Goal: Information Seeking & Learning: Learn about a topic

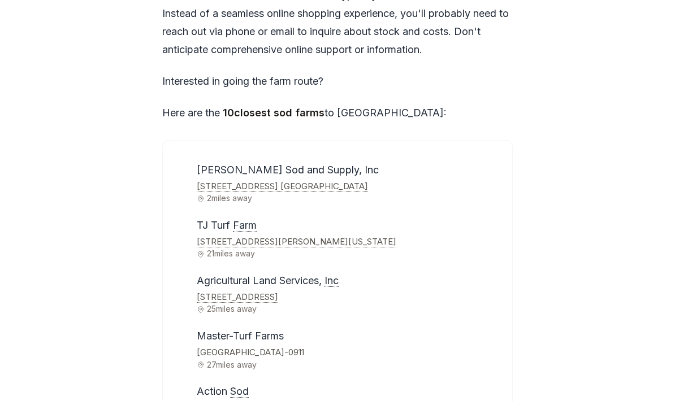
scroll to position [3582, 0]
click at [288, 165] on span "[PERSON_NAME] Sod and Supply, Inc" at bounding box center [288, 171] width 182 height 12
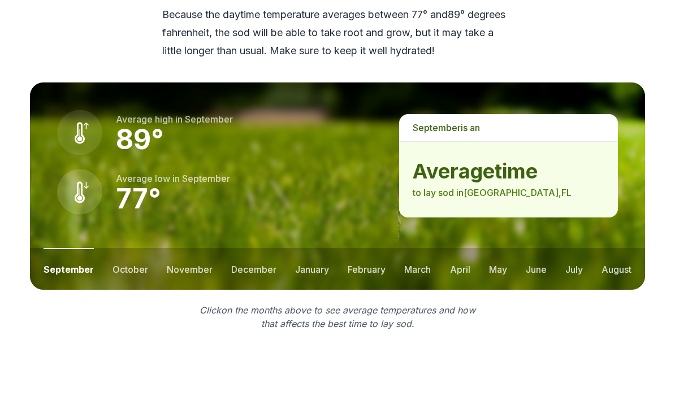
scroll to position [1554, 0]
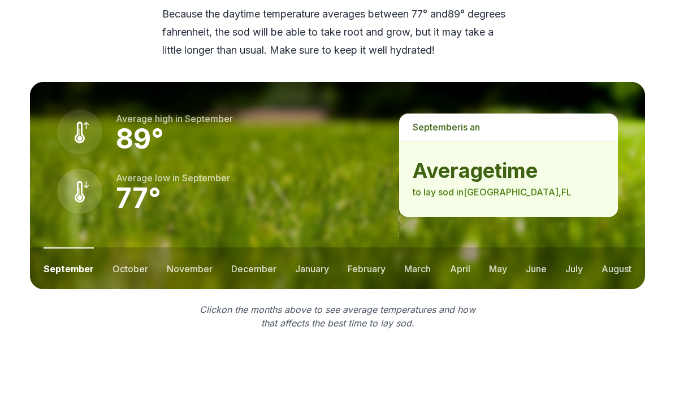
click at [133, 248] on button "october" at bounding box center [131, 269] width 36 height 42
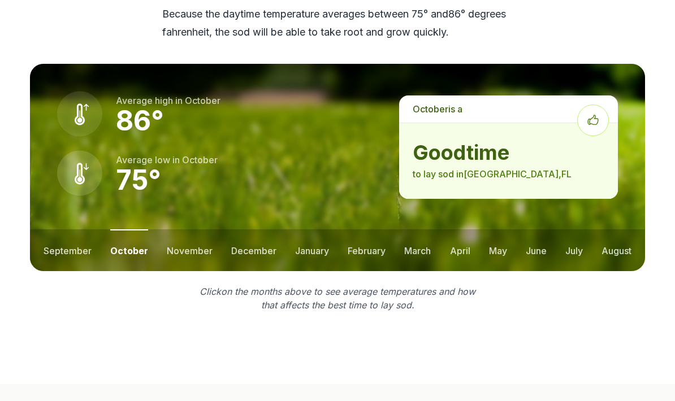
click at [72, 230] on button "september" at bounding box center [68, 251] width 48 height 42
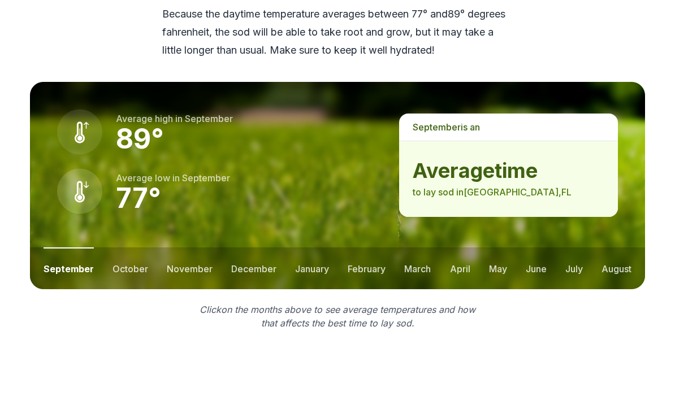
click at [140, 248] on button "october" at bounding box center [131, 269] width 36 height 42
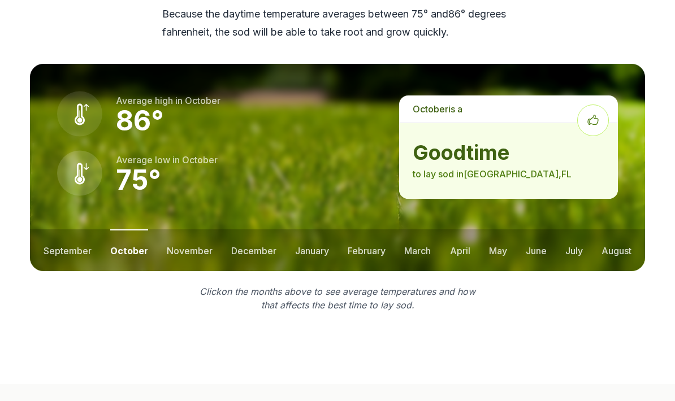
click at [189, 230] on button "november" at bounding box center [190, 251] width 46 height 42
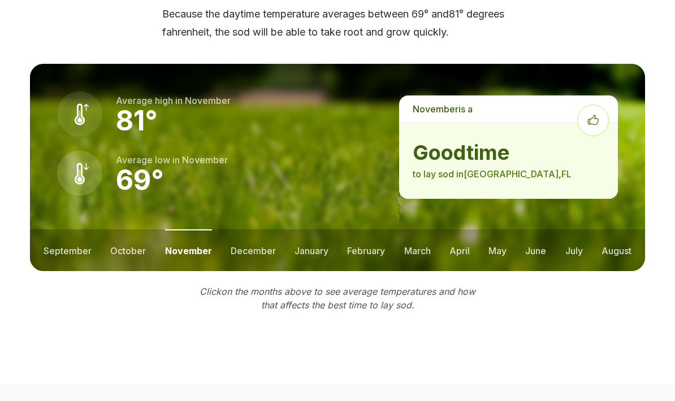
click at [250, 234] on button "december" at bounding box center [253, 251] width 45 height 42
click at [307, 233] on button "january" at bounding box center [312, 251] width 34 height 42
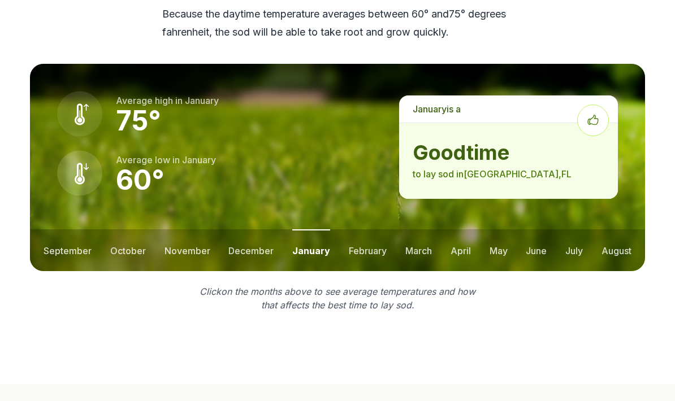
click at [367, 230] on button "february" at bounding box center [368, 251] width 38 height 42
click at [421, 230] on button "march" at bounding box center [418, 251] width 27 height 42
click at [461, 230] on button "april" at bounding box center [460, 251] width 20 height 42
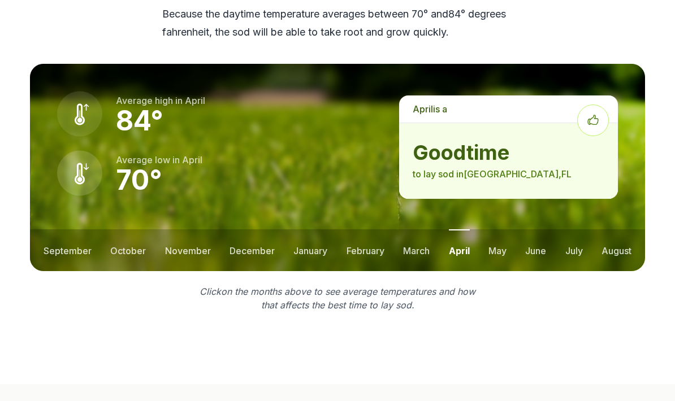
click at [497, 231] on button "may" at bounding box center [497, 251] width 18 height 42
click at [529, 235] on button "june" at bounding box center [536, 251] width 21 height 42
click at [559, 237] on ul "september october november december january february march april may june july …" at bounding box center [337, 251] width 615 height 42
click at [577, 236] on button "july" at bounding box center [574, 251] width 18 height 42
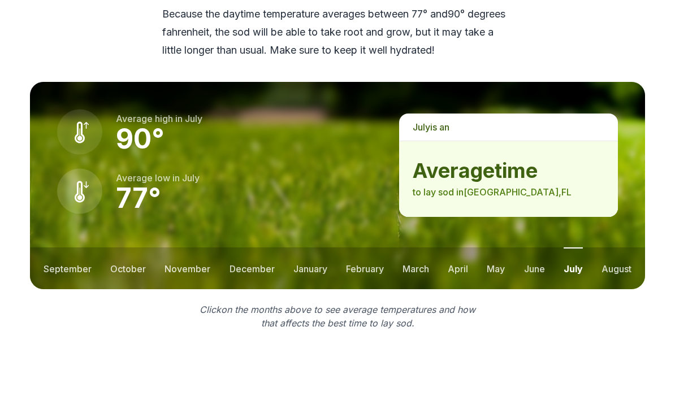
click at [615, 252] on button "august" at bounding box center [617, 269] width 30 height 42
click at [68, 253] on button "september" at bounding box center [68, 269] width 48 height 42
click at [141, 254] on button "october" at bounding box center [131, 269] width 36 height 42
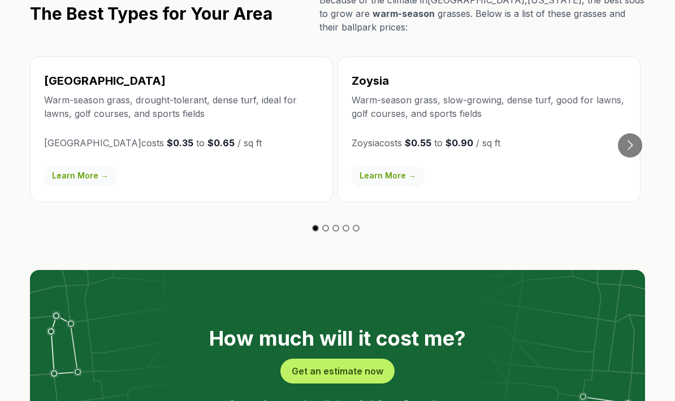
scroll to position [2018, 0]
click at [638, 133] on button "Go to next slide" at bounding box center [630, 145] width 24 height 24
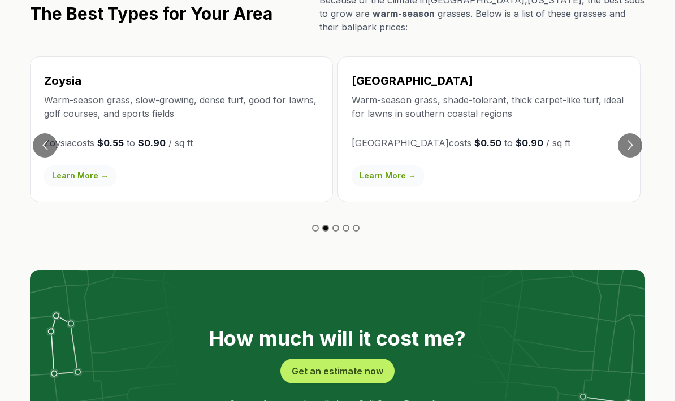
click at [656, 137] on div "The Best Types for Your Area Because of the climate in [GEOGRAPHIC_DATA] , [US_…" at bounding box center [337, 230] width 651 height 475
click at [630, 133] on button "Go to next slide" at bounding box center [630, 145] width 24 height 24
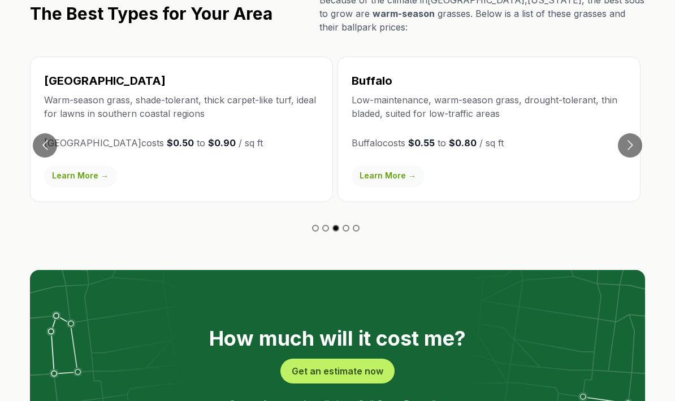
click at [637, 133] on button "Go to next slide" at bounding box center [630, 145] width 24 height 24
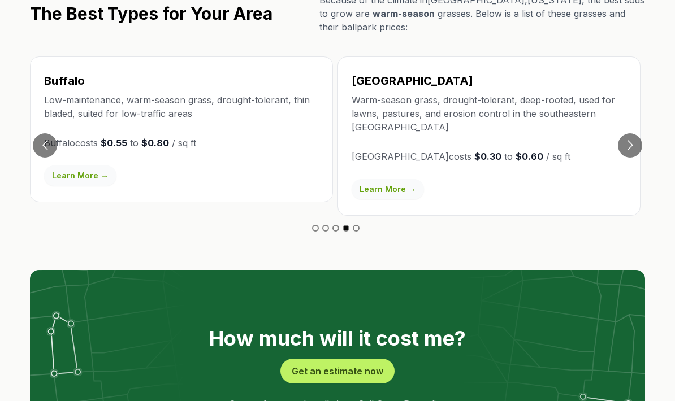
click at [50, 133] on button "Go to previous slide" at bounding box center [45, 145] width 24 height 24
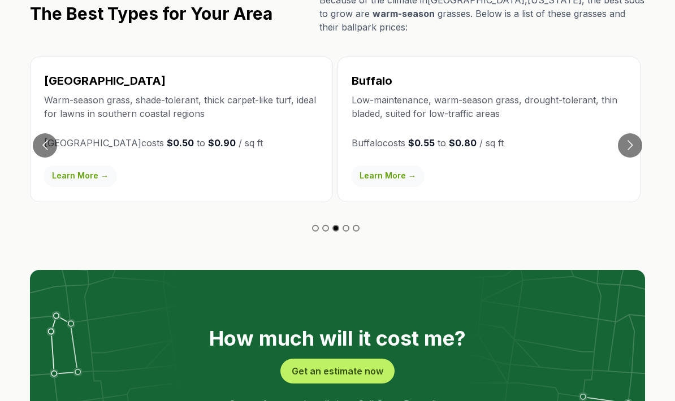
click at [633, 133] on button "Go to next slide" at bounding box center [630, 145] width 24 height 24
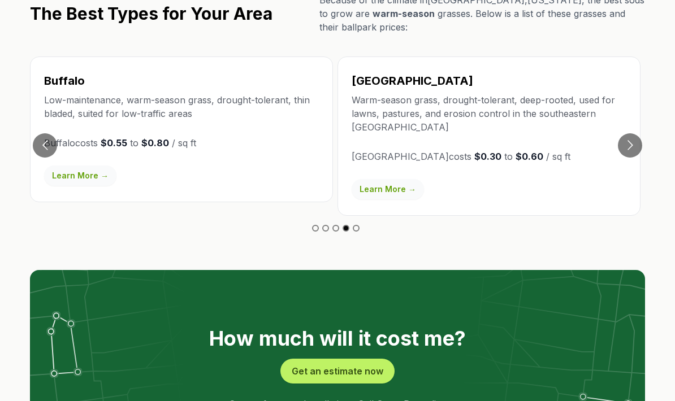
click at [634, 133] on button "Go to next slide" at bounding box center [630, 145] width 24 height 24
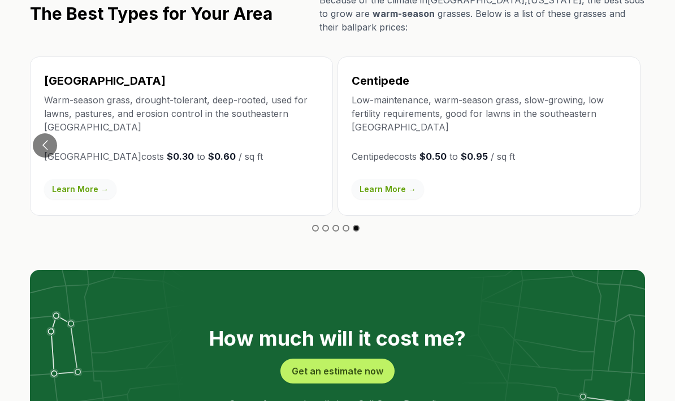
click at [49, 133] on button "Go to previous slide" at bounding box center [45, 145] width 24 height 24
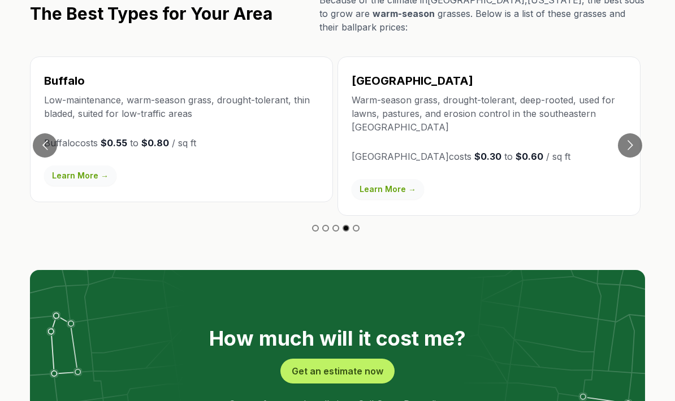
click at [45, 133] on button "Go to previous slide" at bounding box center [45, 145] width 24 height 24
